Goal: Task Accomplishment & Management: Manage account settings

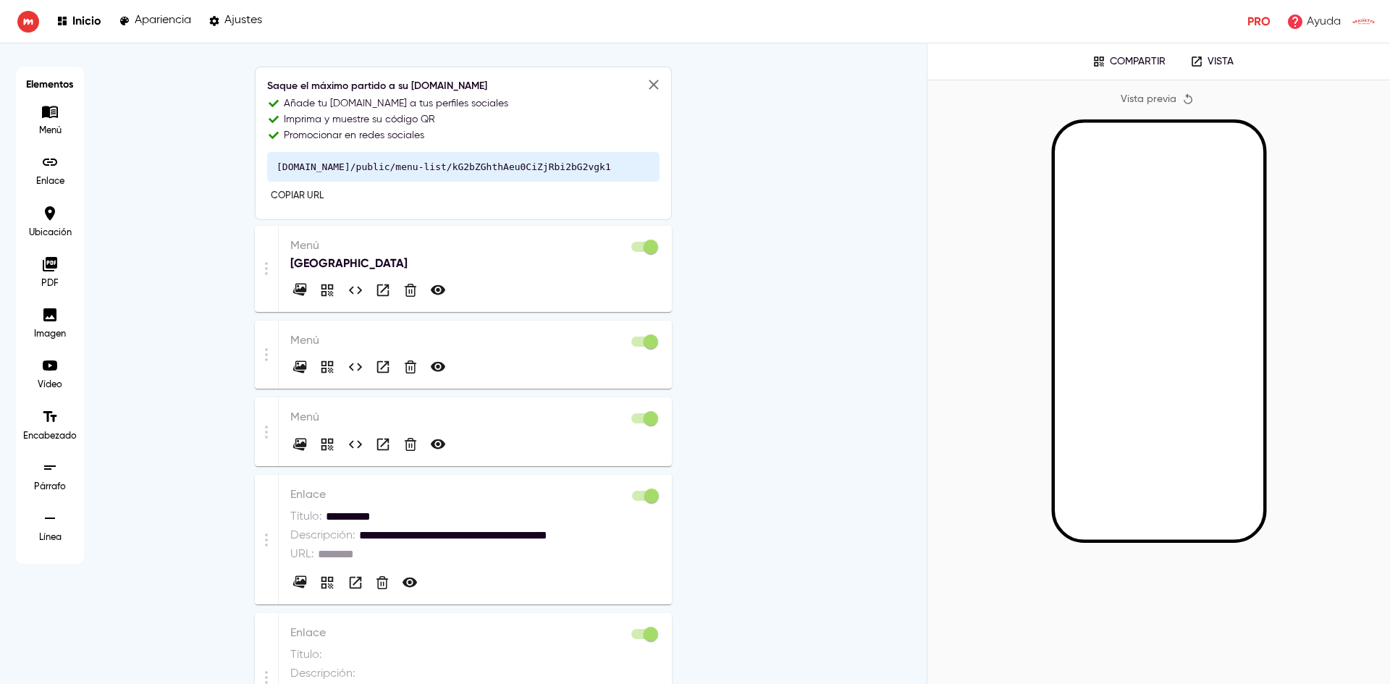
click at [426, 252] on p "Menú" at bounding box center [475, 245] width 370 height 17
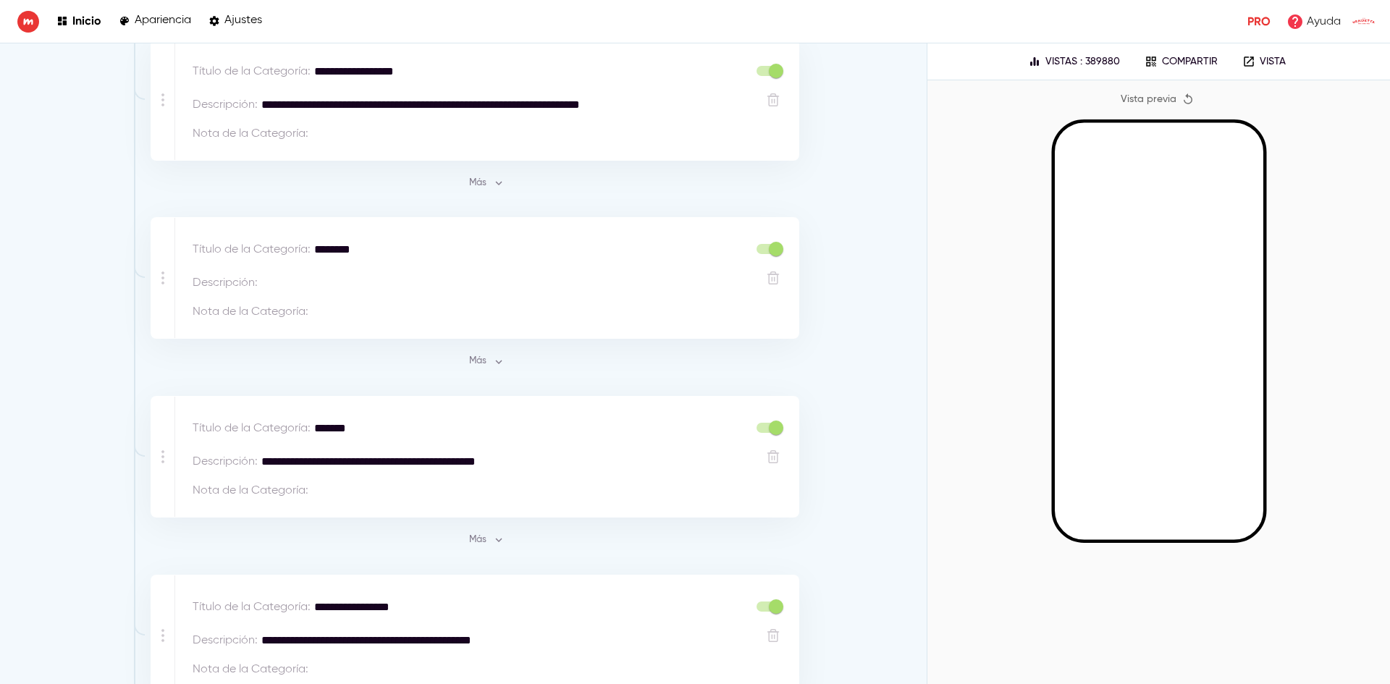
scroll to position [652, 0]
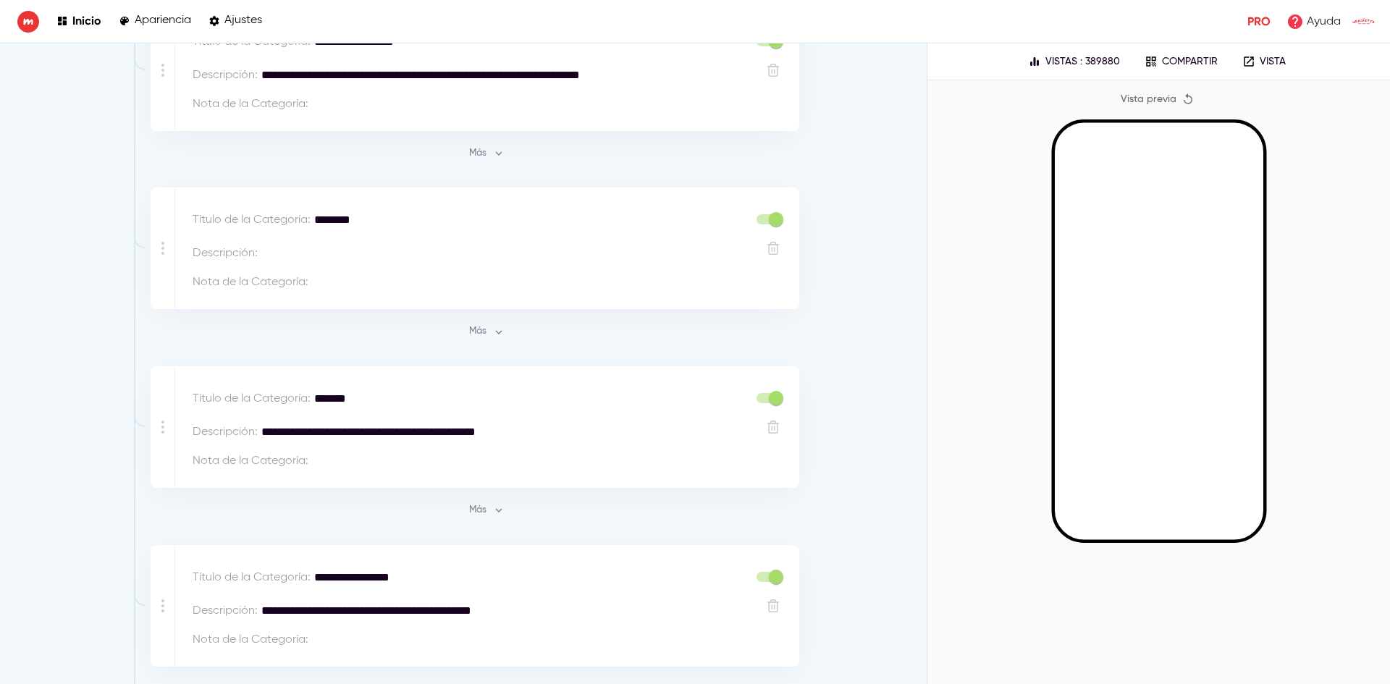
click at [481, 506] on span "Más" at bounding box center [486, 510] width 39 height 17
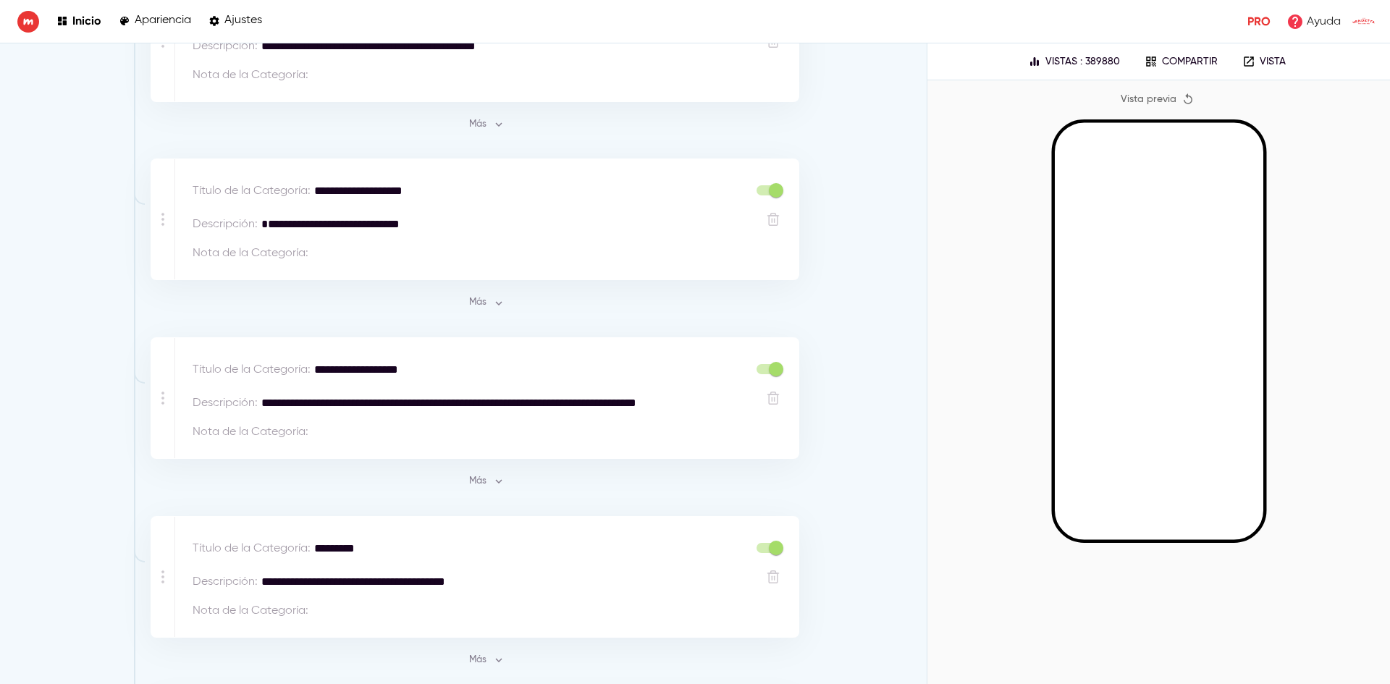
scroll to position [5719, 0]
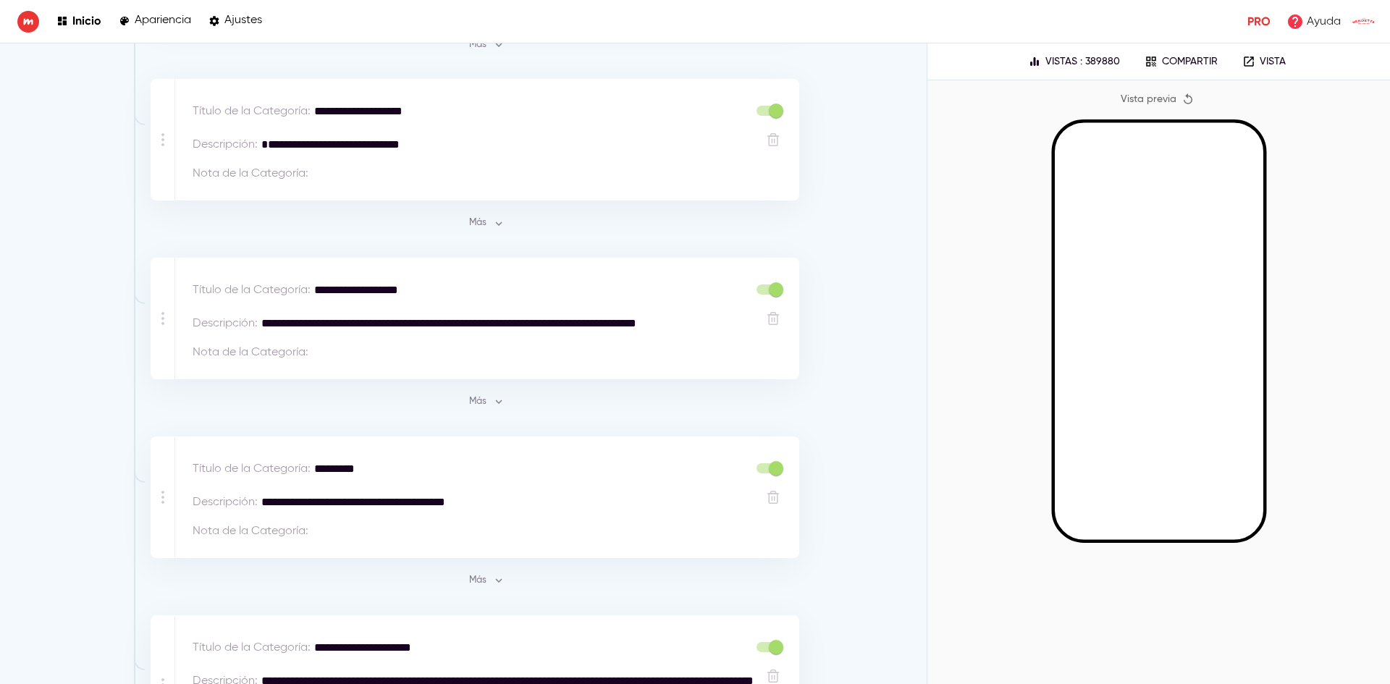
click at [489, 201] on div "Más" at bounding box center [487, 218] width 626 height 34
click at [492, 217] on icon "button" at bounding box center [498, 223] width 13 height 13
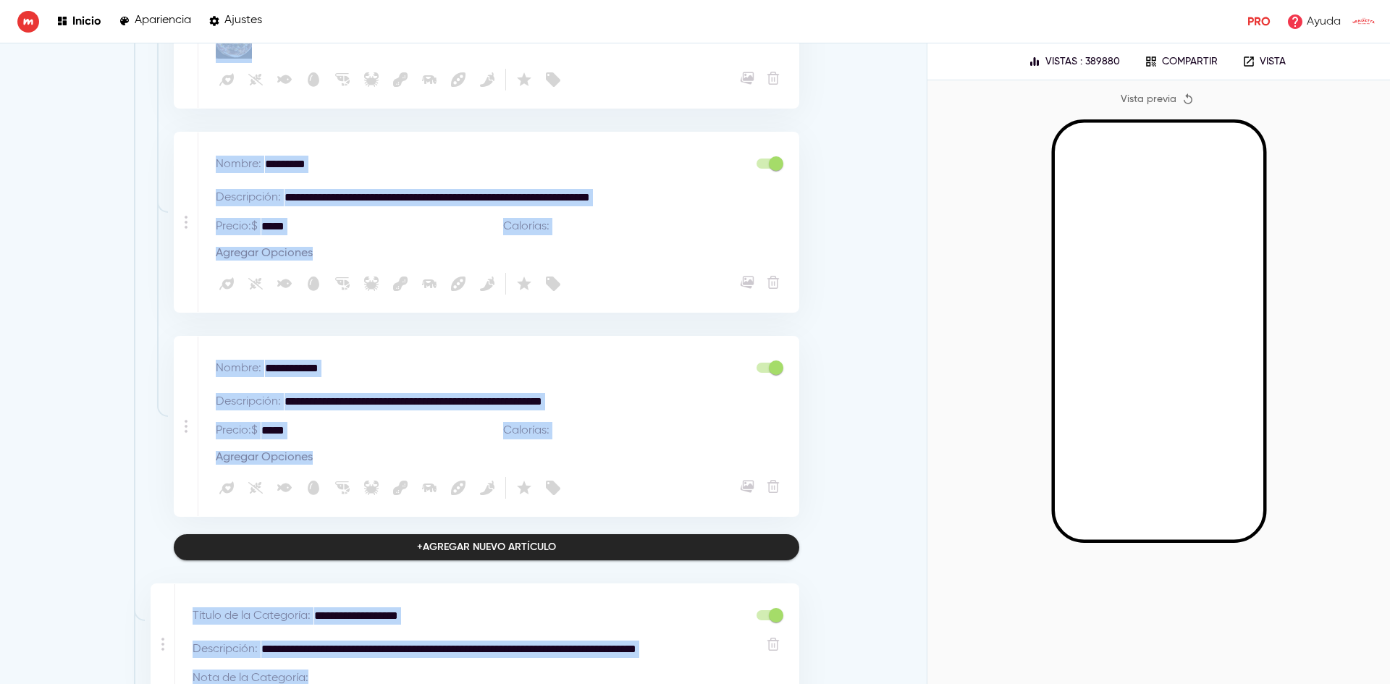
scroll to position [7485, 0]
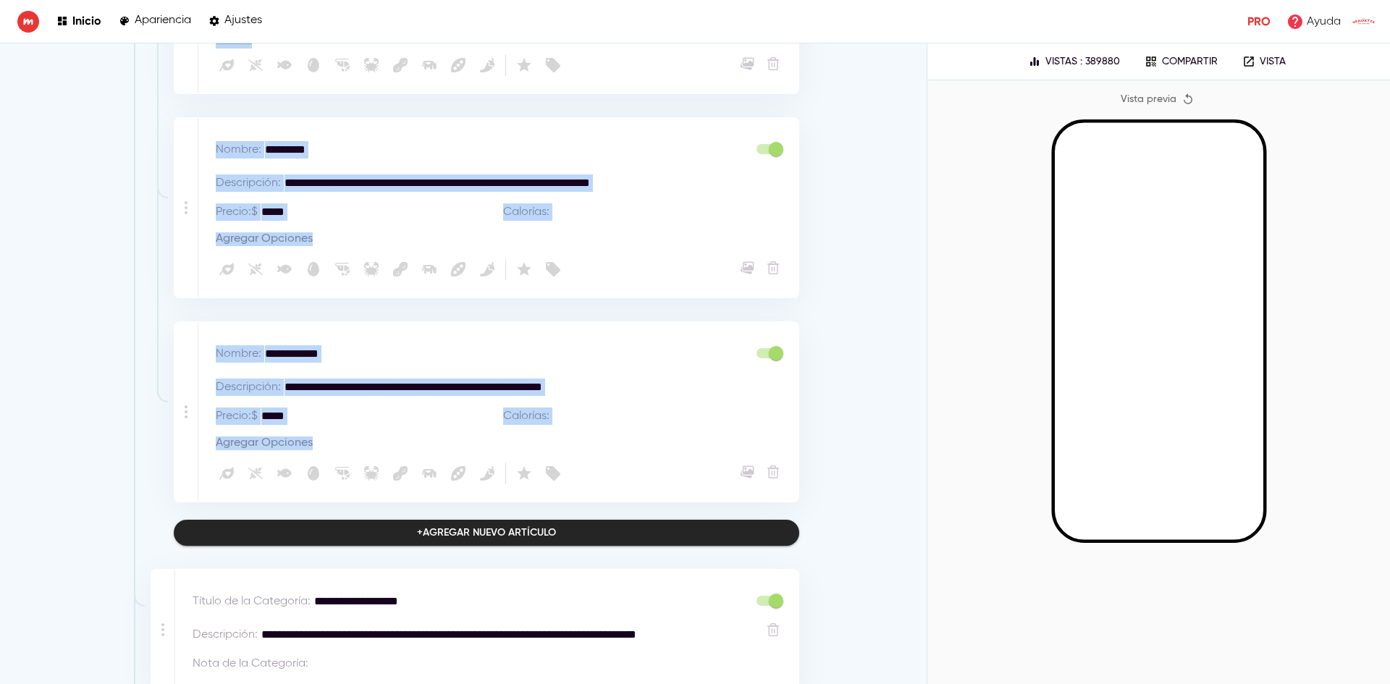
drag, startPoint x: 215, startPoint y: 251, endPoint x: 442, endPoint y: 509, distance: 343.2
copy div "**********"
